Goal: Task Accomplishment & Management: Manage account settings

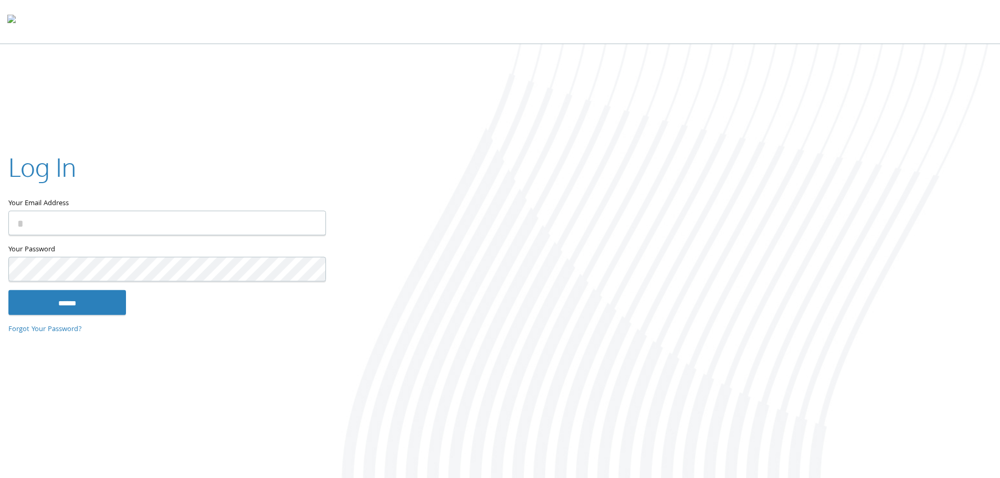
click at [65, 219] on input "Your Email Address" at bounding box center [167, 223] width 318 height 25
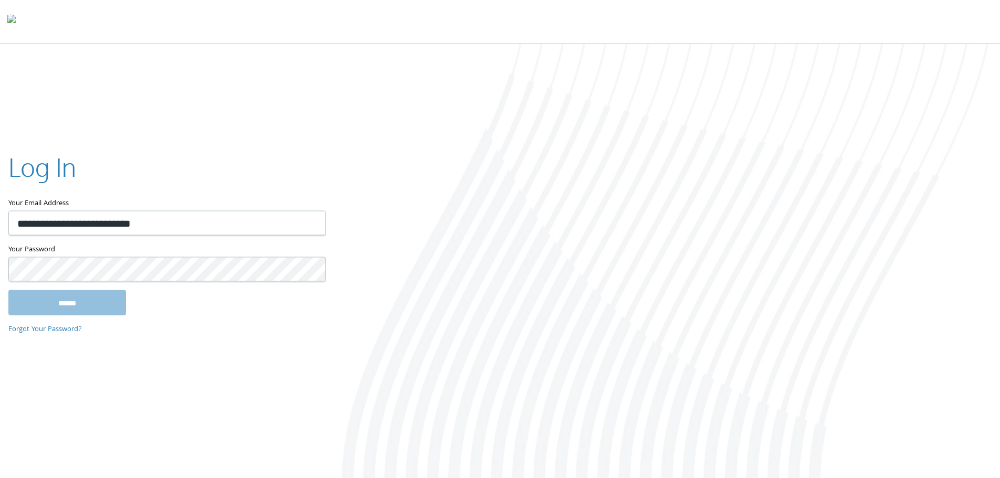
type input "**********"
click at [8, 290] on input "******" at bounding box center [67, 302] width 118 height 25
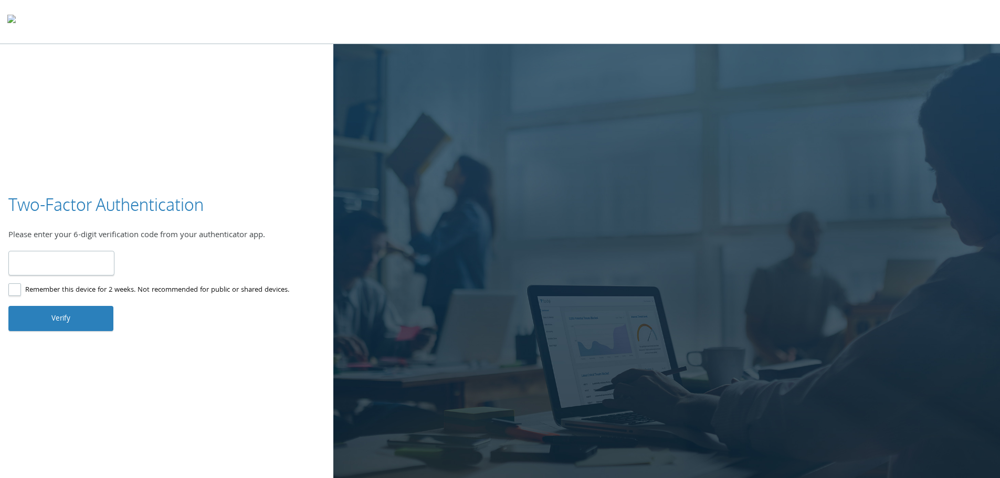
type input "******"
